Goal: Task Accomplishment & Management: Manage account settings

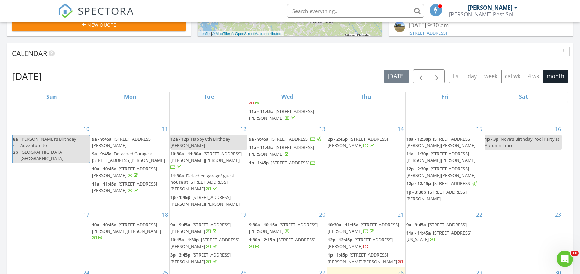
scroll to position [411, 0]
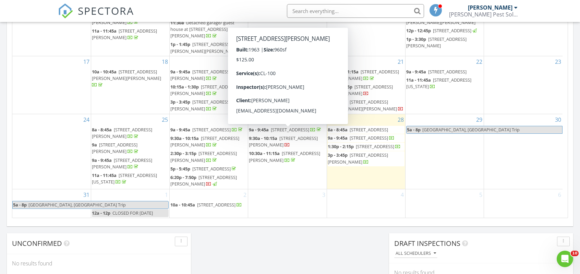
click at [261, 135] on span "9:30a - 10:15a" at bounding box center [263, 138] width 28 height 6
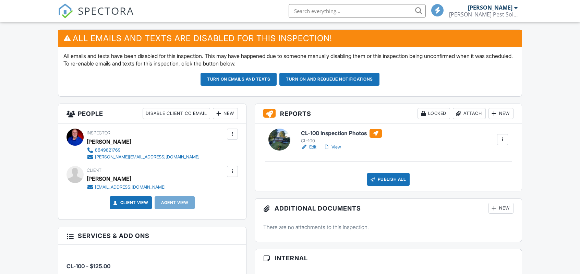
click at [466, 111] on div "Attach" at bounding box center [469, 113] width 33 height 11
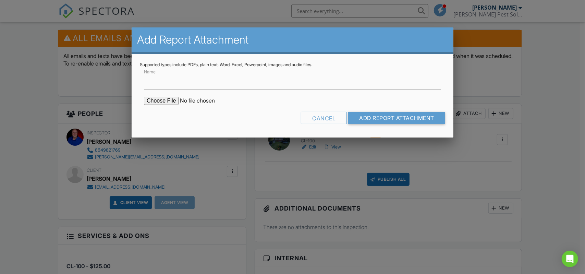
click at [167, 100] on input "file" at bounding box center [202, 101] width 117 height 8
type input "C:\fakepath\Continued on page 3 for 104 Langston Drive CL-100.pdf"
click at [407, 121] on input "Add Report Attachment" at bounding box center [396, 118] width 97 height 12
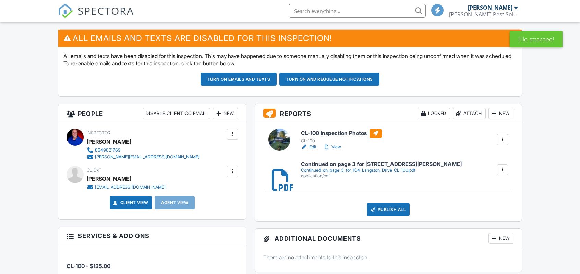
click at [465, 114] on div "Attach" at bounding box center [469, 113] width 33 height 11
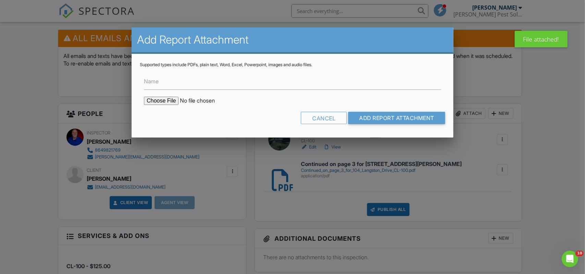
click at [173, 98] on input "file" at bounding box center [202, 101] width 117 height 8
type input "C:\fakepath\104 Langston Drive CL-100 Report Page 1 and 2.pdf"
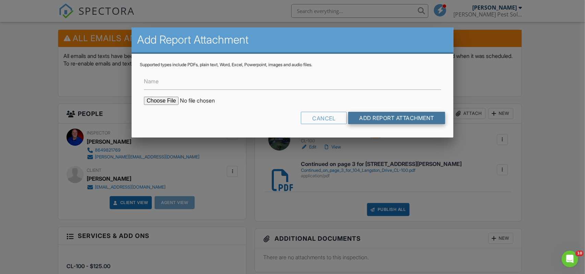
click at [403, 122] on input "Add Report Attachment" at bounding box center [396, 118] width 97 height 12
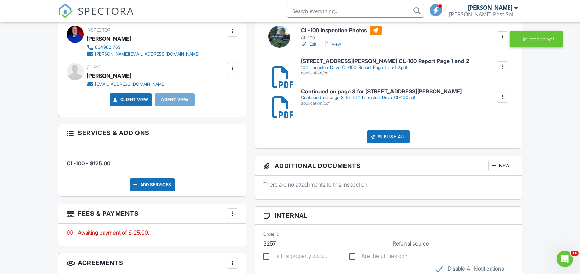
click at [231, 211] on div at bounding box center [232, 213] width 7 height 7
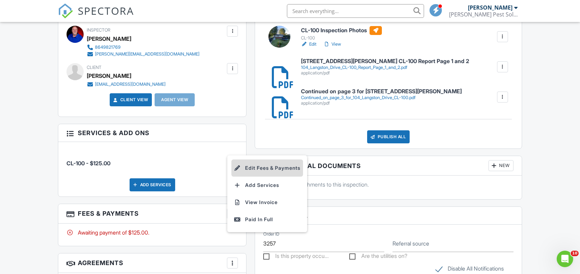
click at [263, 164] on li "Edit Fees & Payments" at bounding box center [267, 167] width 72 height 17
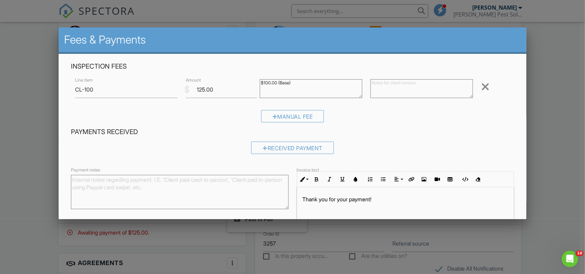
click at [482, 86] on div at bounding box center [485, 86] width 8 height 11
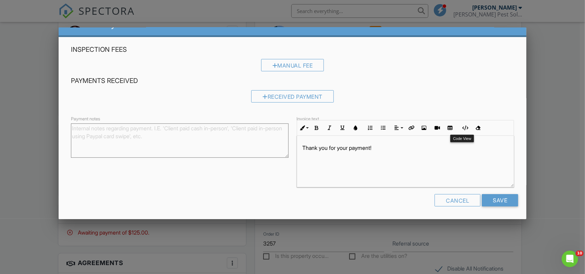
scroll to position [17, 0]
click at [495, 203] on input "Save" at bounding box center [500, 200] width 36 height 12
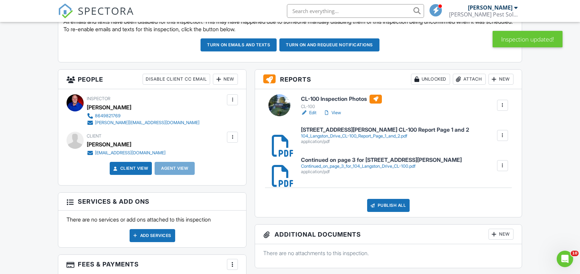
click at [241, 47] on button "Turn on emails and texts" at bounding box center [239, 44] width 76 height 13
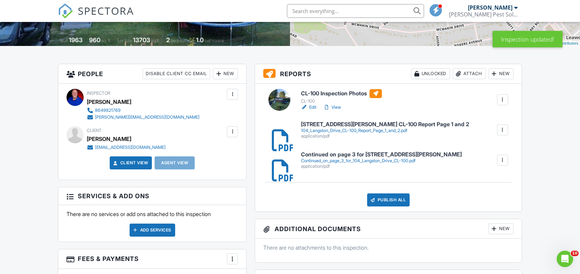
click at [336, 106] on link "View" at bounding box center [332, 107] width 18 height 7
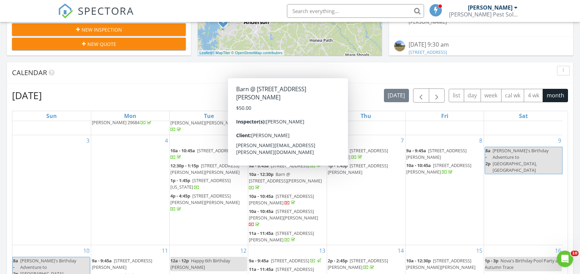
scroll to position [73, 0]
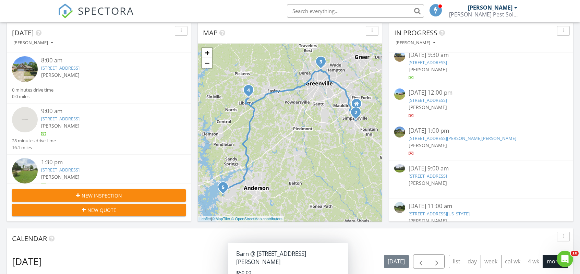
click at [419, 104] on div "[PERSON_NAME]" at bounding box center [481, 107] width 145 height 7
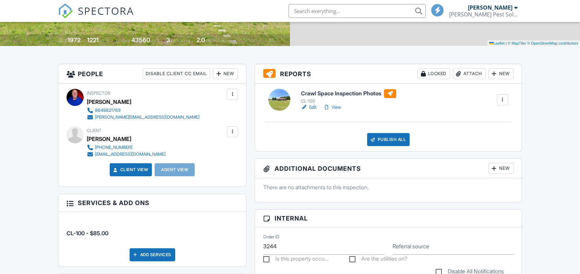
scroll to position [137, 0]
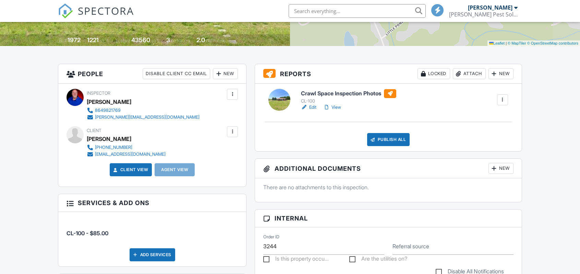
click at [338, 107] on link "View" at bounding box center [332, 107] width 18 height 7
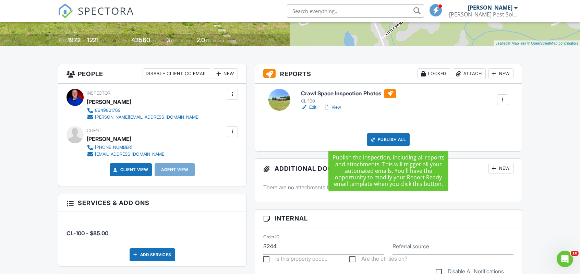
click at [385, 141] on div "Publish All" at bounding box center [388, 139] width 43 height 13
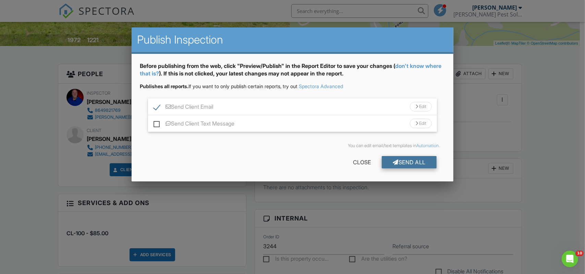
click at [394, 159] on div at bounding box center [396, 161] width 6 height 5
